Goal: Browse casually: Explore the website without a specific task or goal

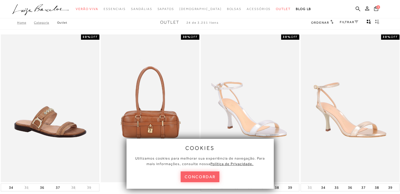
scroll to position [53, 0]
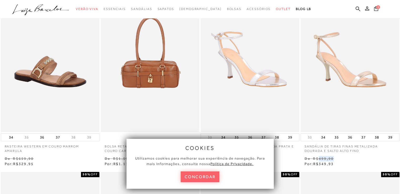
drag, startPoint x: 318, startPoint y: 161, endPoint x: 363, endPoint y: 161, distance: 45.3
click at [363, 161] on p "De R$499,90" at bounding box center [350, 159] width 91 height 6
drag, startPoint x: 339, startPoint y: 159, endPoint x: 339, endPoint y: 162, distance: 2.7
click at [340, 159] on p "De R$499,90" at bounding box center [350, 159] width 91 height 6
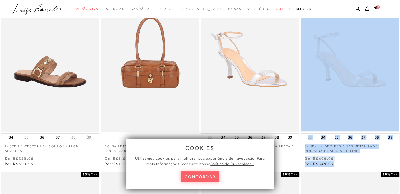
drag, startPoint x: 338, startPoint y: 165, endPoint x: 294, endPoint y: 154, distance: 44.7
click at [288, 162] on div "RASTEIRA WESTERN EM COURO MARROM AMARULA 50% OFF 34 35" at bounding box center [200, 75] width 400 height 184
click at [391, 158] on p "De R$499,90" at bounding box center [350, 159] width 91 height 6
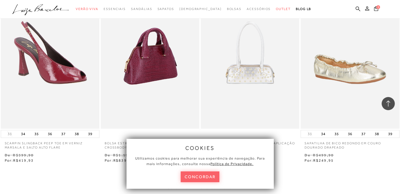
scroll to position [1000, 0]
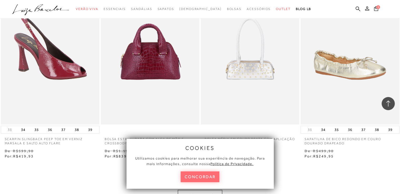
click at [205, 178] on button "concordar" at bounding box center [200, 177] width 39 height 11
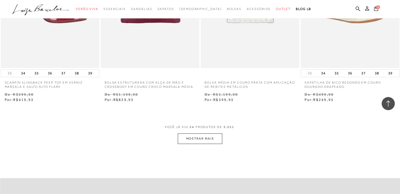
scroll to position [1052, 0]
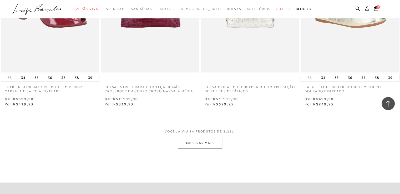
click at [204, 139] on button "MOSTRAR MAIS" at bounding box center [200, 143] width 44 height 10
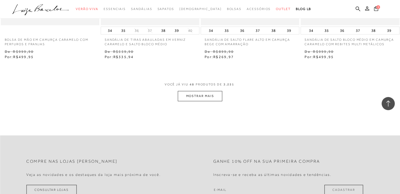
scroll to position [2235, 0]
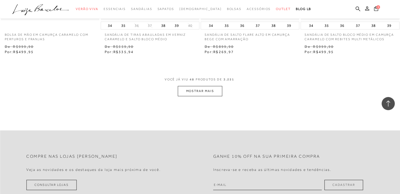
click at [210, 91] on button "MOSTRAR MAIS" at bounding box center [200, 91] width 44 height 10
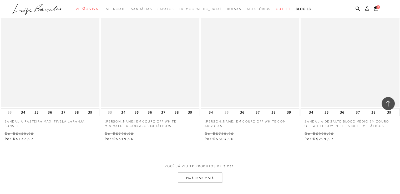
scroll to position [3235, 0]
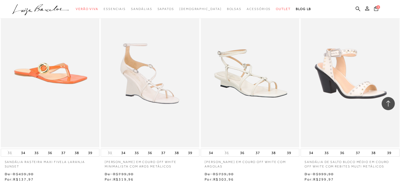
drag, startPoint x: 35, startPoint y: 182, endPoint x: 10, endPoint y: 184, distance: 24.6
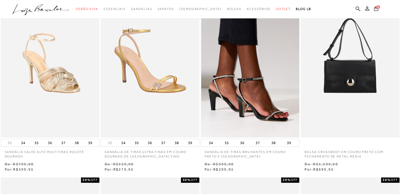
scroll to position [237, 0]
